Goal: Task Accomplishment & Management: Use online tool/utility

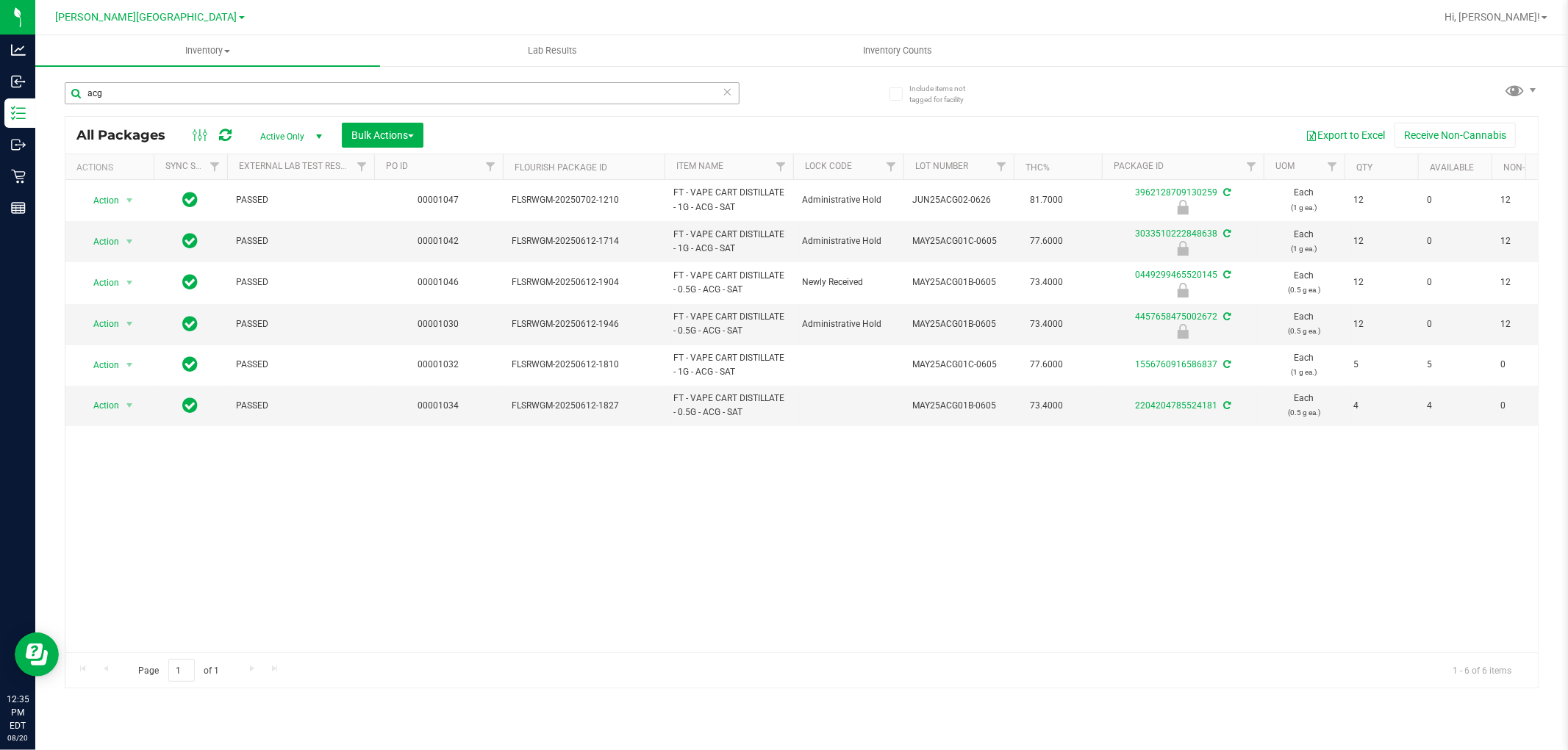
click at [164, 92] on input "acg" at bounding box center [402, 93] width 675 height 22
type input "a"
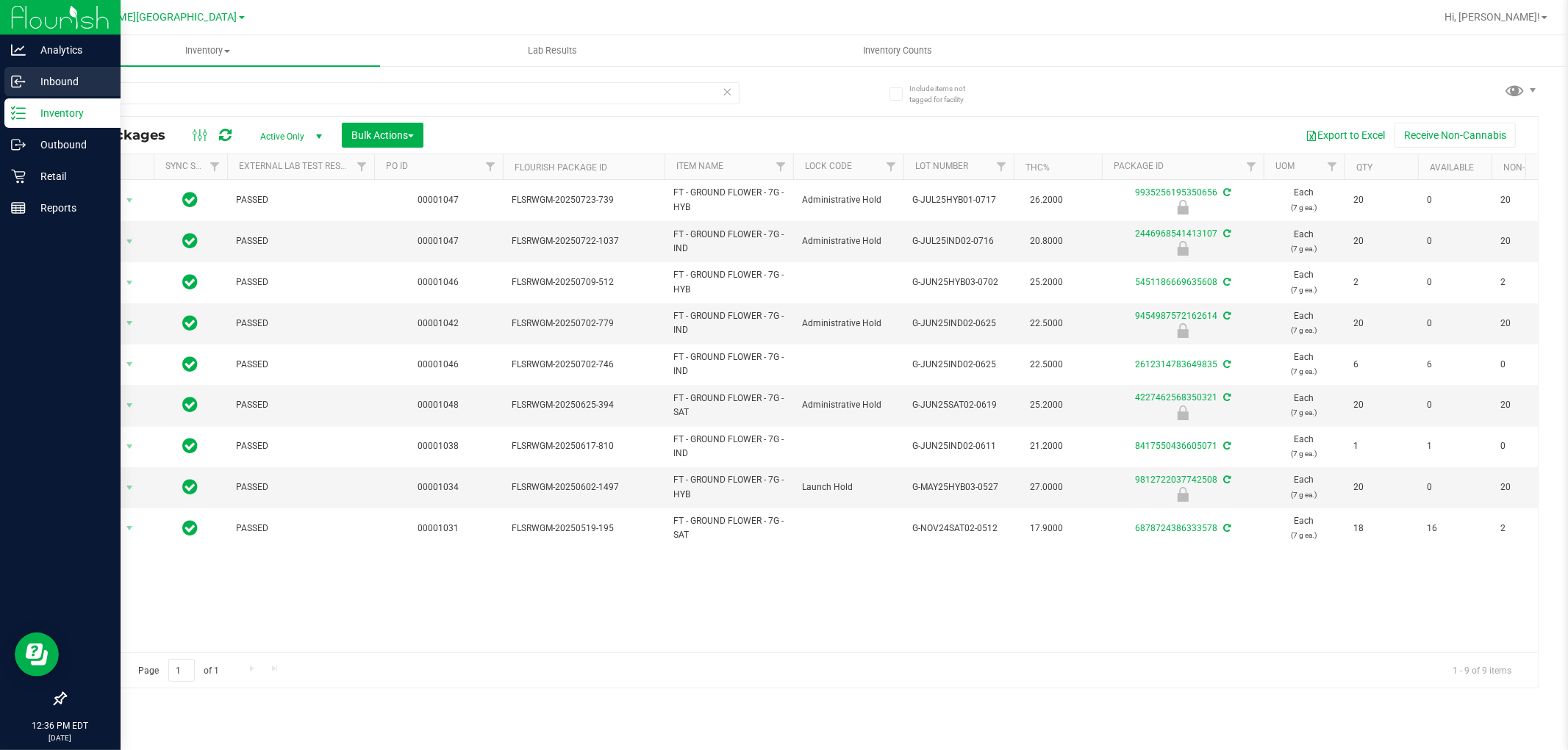
drag, startPoint x: 206, startPoint y: 89, endPoint x: 0, endPoint y: 90, distance: 206.0
click at [0, 90] on div "Analytics Inbound Inventory Outbound Retail Reports 12:36 PM EDT [DATE] 08/20 […" at bounding box center [784, 375] width 1568 height 750
type input "9935256195350656"
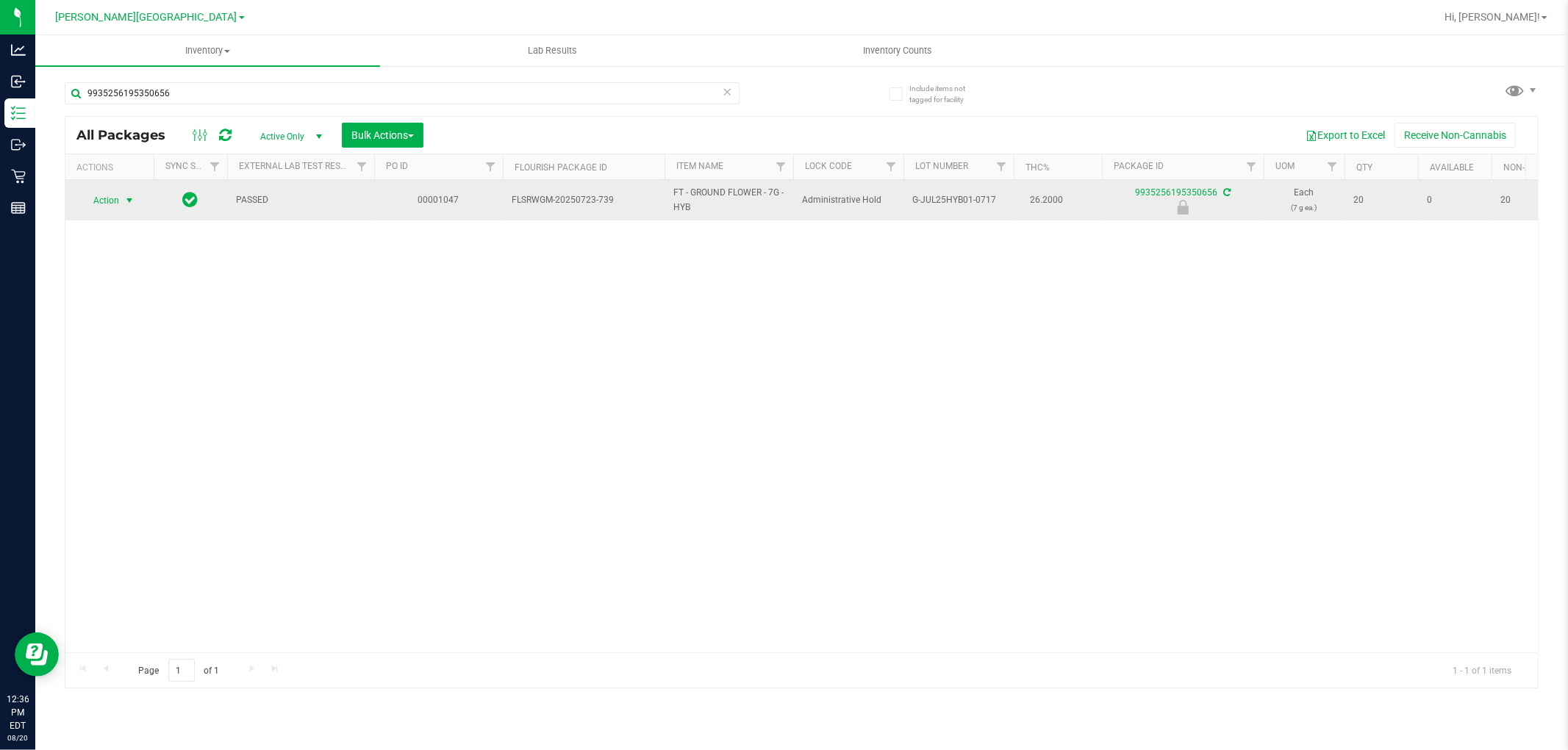
click at [104, 206] on span "Action" at bounding box center [100, 200] width 40 height 21
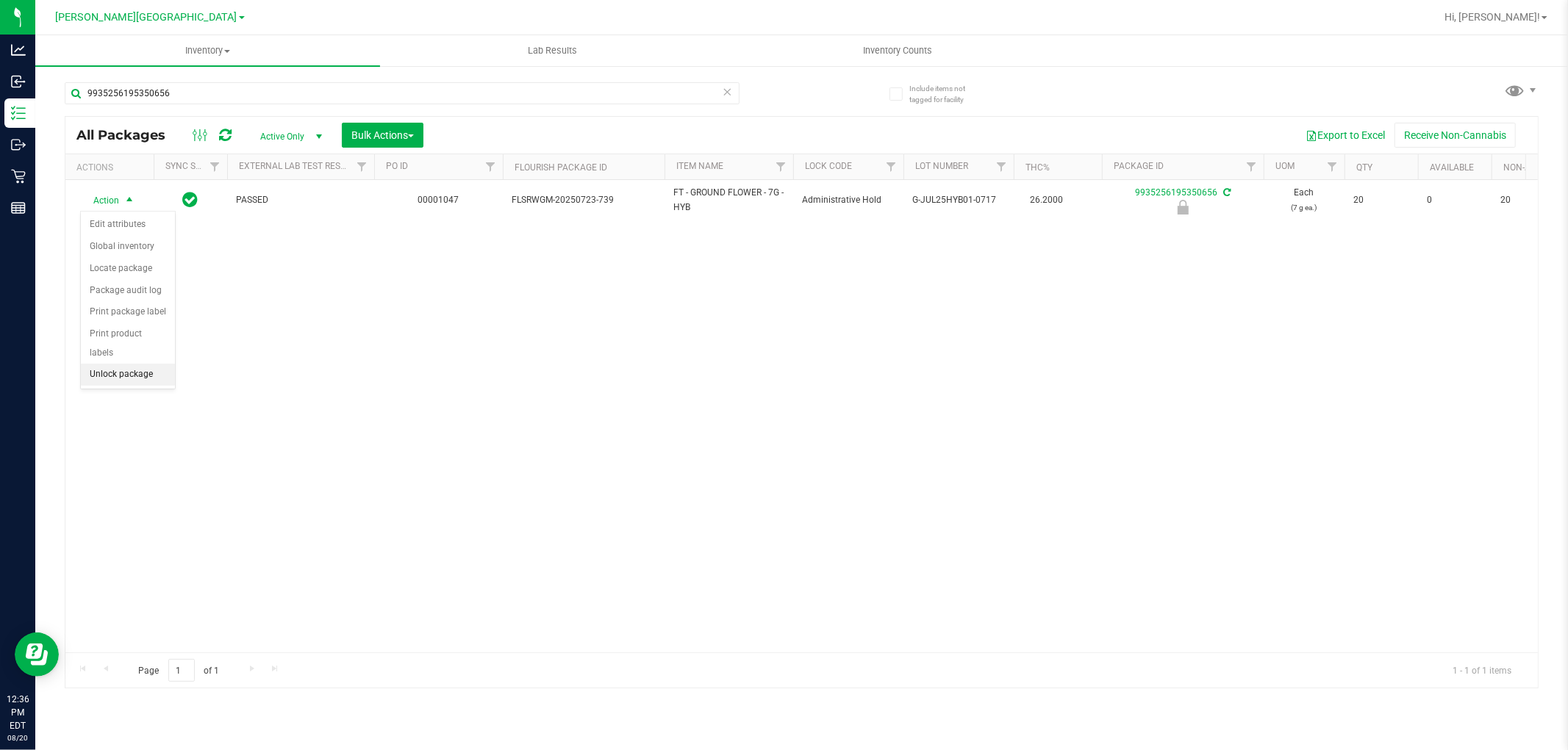
click at [114, 379] on li "Unlock package" at bounding box center [127, 375] width 94 height 22
